Goal: Information Seeking & Learning: Find specific fact

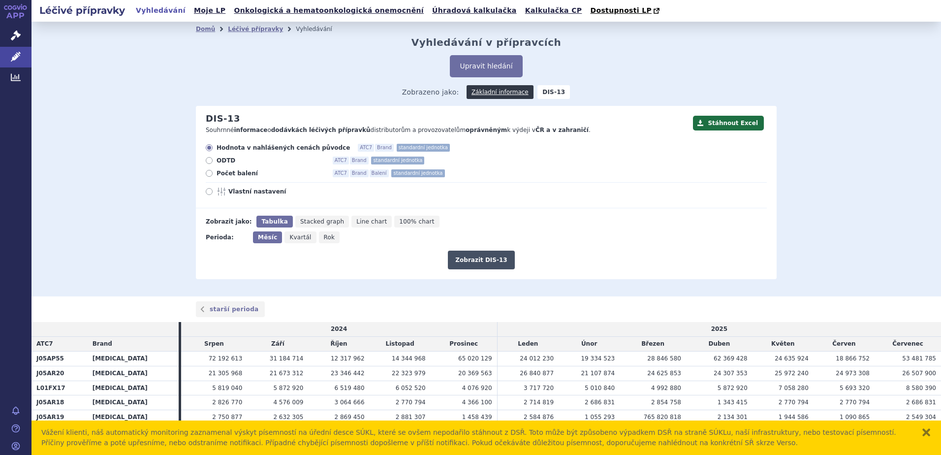
click at [481, 259] on button "Zobrazit DIS-13" at bounding box center [481, 260] width 66 height 19
click at [206, 173] on icon at bounding box center [209, 173] width 7 height 7
click at [207, 173] on input "Počet balení ATC7 Brand Balení standardní jednotka" at bounding box center [210, 174] width 6 height 6
radio input "true"
click at [470, 263] on button "Zobrazit DIS-13" at bounding box center [481, 260] width 66 height 19
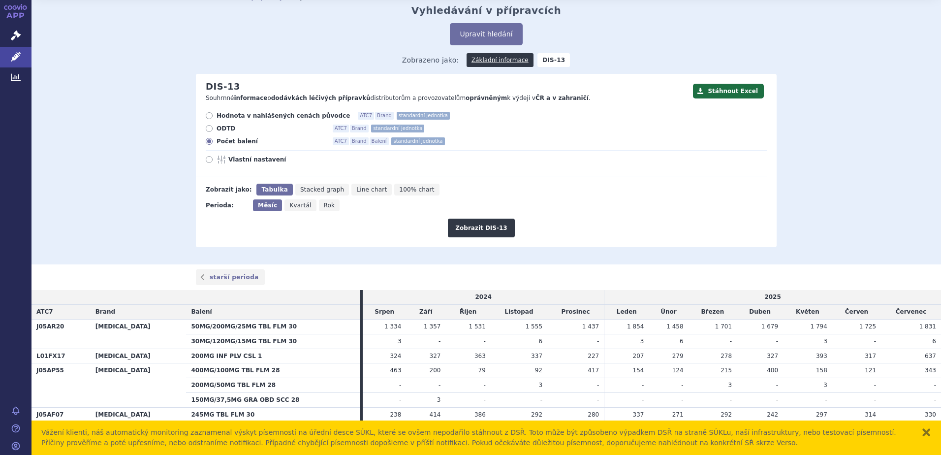
scroll to position [49, 0]
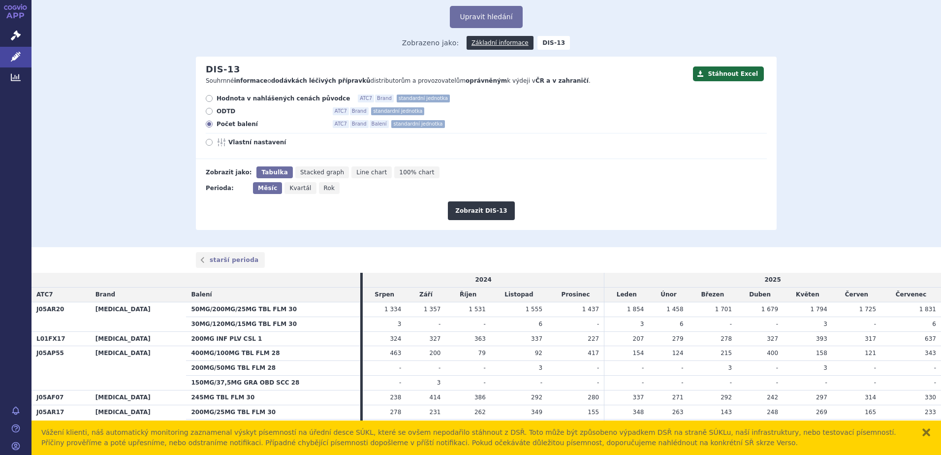
drag, startPoint x: 601, startPoint y: 442, endPoint x: 42, endPoint y: 433, distance: 558.4
click at [42, 433] on div "Vážení klienti, náš automatický monitoring zaznamenal výskyt písemností na úřed…" at bounding box center [476, 437] width 871 height 21
copy div "Vážení klienti, náš automatický monitoring zaznamenal výskyt písemností na úřed…"
